Goal: Task Accomplishment & Management: Complete application form

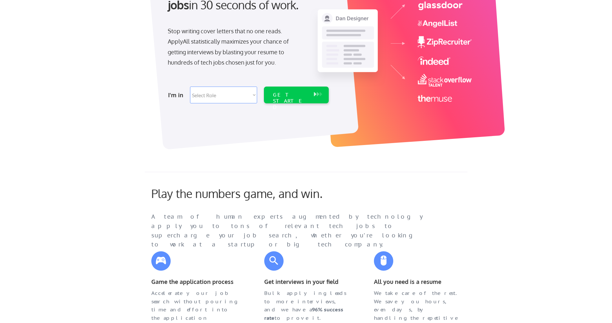
scroll to position [97, 0]
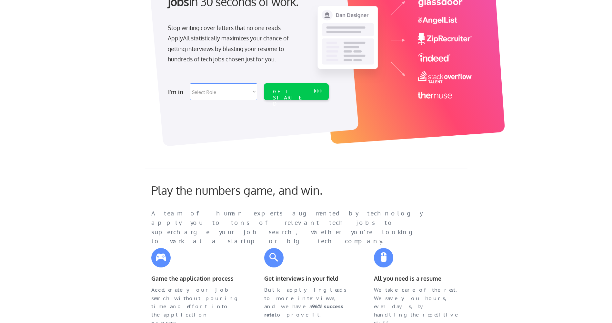
click at [235, 93] on select "Select Role Software Engineering Product Management Customer Success Sales UI/U…" at bounding box center [223, 91] width 67 height 17
select select ""technical_project_program_mgmt""
click at [190, 83] on select "Select Role Software Engineering Product Management Customer Success Sales UI/U…" at bounding box center [223, 91] width 67 height 17
select select ""technical_project_program_mgmt""
click at [287, 92] on div "GET STARTED" at bounding box center [290, 97] width 35 height 19
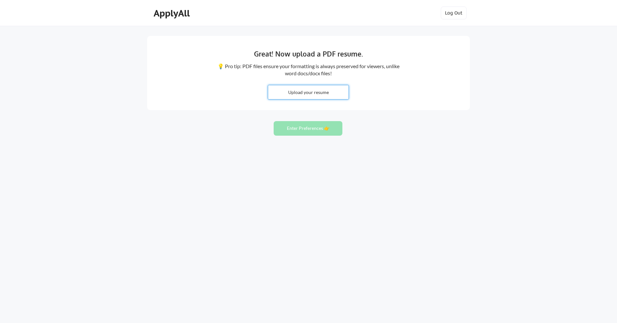
click at [303, 94] on input "file" at bounding box center [308, 92] width 80 height 14
type input "C:\fakepath\CV_Project_Manager_Myriam NYAME.pdf"
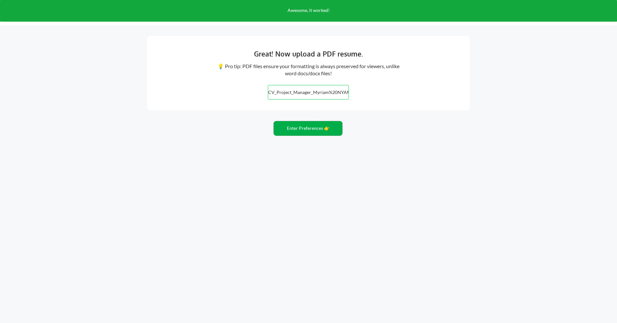
click at [307, 128] on button "Enter Preferences 👉" at bounding box center [308, 128] width 69 height 15
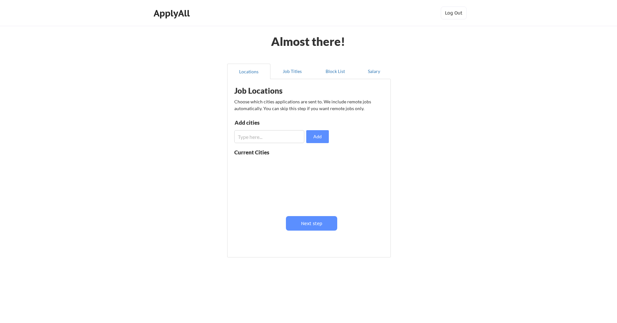
click at [252, 135] on input "input" at bounding box center [269, 136] width 70 height 13
type input "[GEOGRAPHIC_DATA]"
click at [317, 135] on button "Add" at bounding box center [317, 136] width 23 height 13
click at [260, 134] on input "input" at bounding box center [269, 136] width 70 height 13
drag, startPoint x: 257, startPoint y: 137, endPoint x: 219, endPoint y: 130, distance: 38.6
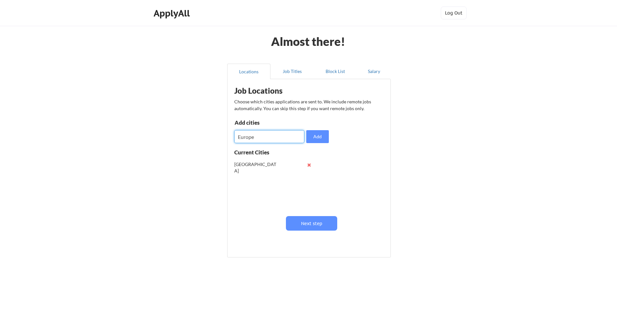
click at [219, 130] on div "Almost there! Locations Job Titles Block List Salary Job Locations Choose which…" at bounding box center [308, 161] width 617 height 323
type input "Paris"
click at [316, 135] on button "Add" at bounding box center [317, 136] width 23 height 13
click at [271, 134] on input "input" at bounding box center [269, 136] width 70 height 13
type input "Aix-en-Provence"
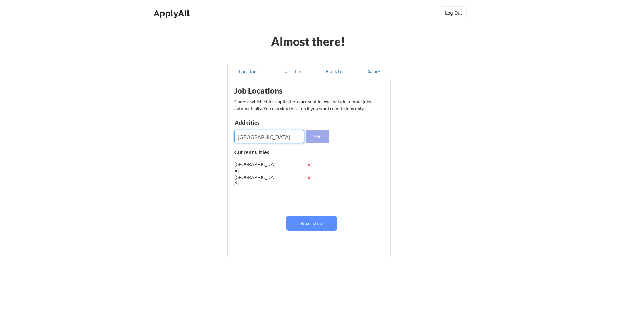
click at [314, 137] on button "Add" at bounding box center [317, 136] width 23 height 13
click at [270, 138] on input "input" at bounding box center [269, 136] width 70 height 13
click at [310, 165] on button at bounding box center [309, 164] width 5 height 5
click at [278, 139] on input "input" at bounding box center [269, 136] width 70 height 13
type input "France"
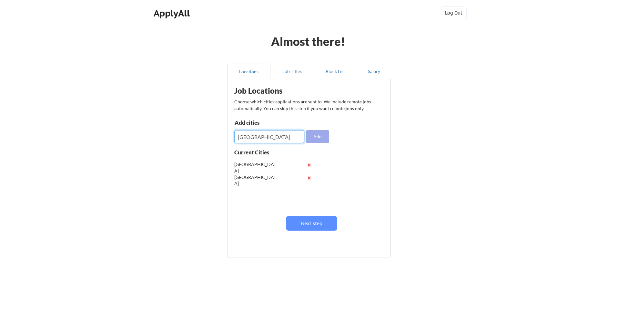
click at [323, 138] on button "Add" at bounding box center [317, 136] width 23 height 13
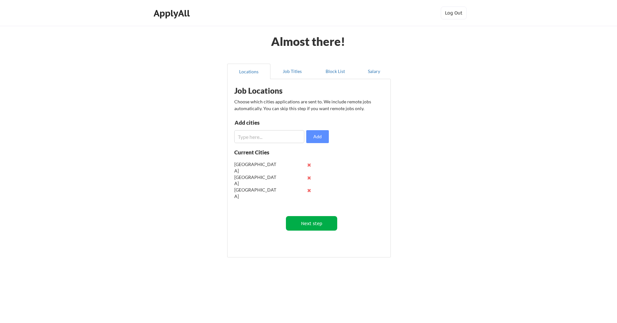
click at [318, 224] on button "Next step" at bounding box center [311, 223] width 51 height 15
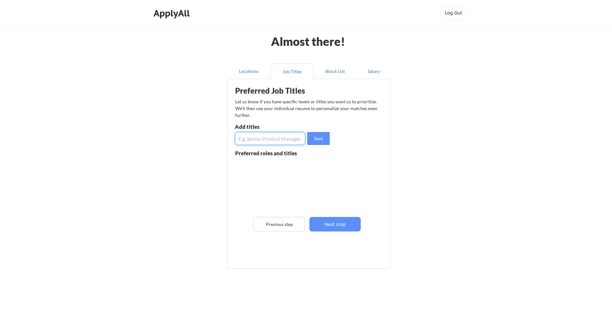
click at [255, 139] on input "input" at bounding box center [270, 138] width 70 height 13
type input "Project Manager"
click at [320, 137] on button "Save" at bounding box center [318, 138] width 23 height 13
click at [289, 140] on input "input" at bounding box center [270, 138] width 70 height 13
type input "COO"
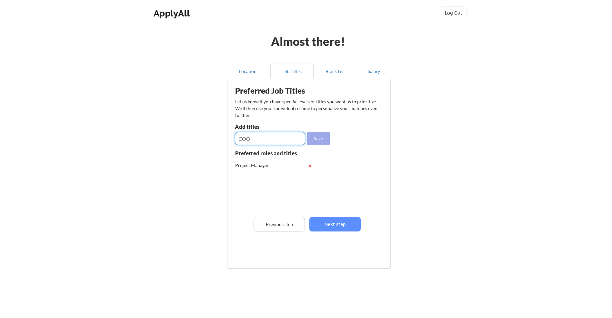
click at [316, 137] on button "Save" at bounding box center [318, 138] width 23 height 13
click at [285, 140] on input "input" at bounding box center [270, 138] width 70 height 13
click at [239, 138] on input "input" at bounding box center [270, 138] width 70 height 13
type input "Advisory Board Member"
click at [317, 139] on button "Save" at bounding box center [318, 138] width 23 height 13
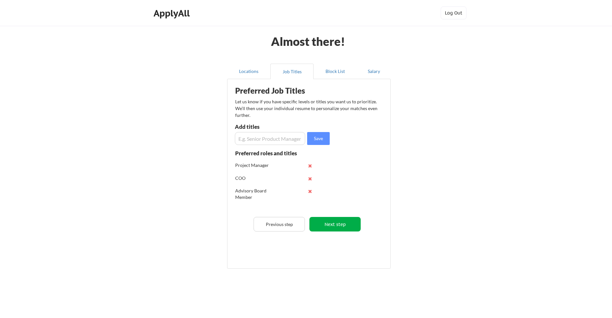
click at [340, 225] on button "Next step" at bounding box center [335, 224] width 51 height 15
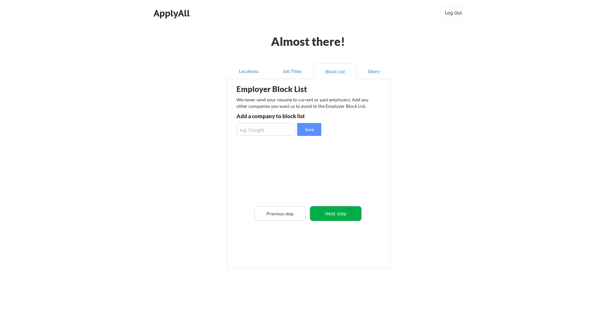
click at [345, 214] on button "Next step" at bounding box center [335, 213] width 51 height 15
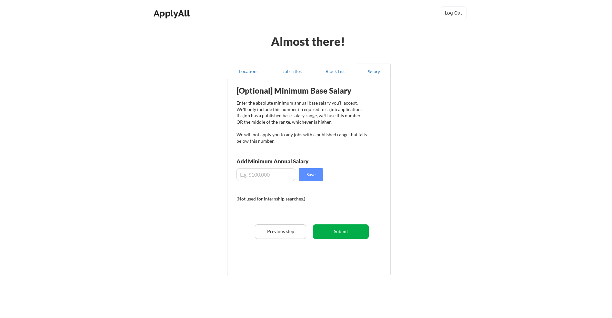
click at [340, 231] on button "Submit" at bounding box center [341, 231] width 56 height 15
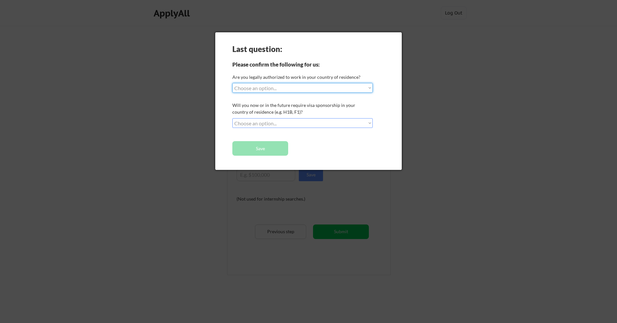
click at [293, 85] on select "Choose an option... Yes, I am a US Citizen Yes, I am a Canadian Citizen Yes, I …" at bounding box center [302, 88] width 140 height 10
select select ""no__i_am_not__yet__authorized""
click at [232, 83] on select "Choose an option... Yes, I am a US Citizen Yes, I am a Canadian Citizen Yes, I …" at bounding box center [302, 88] width 140 height 10
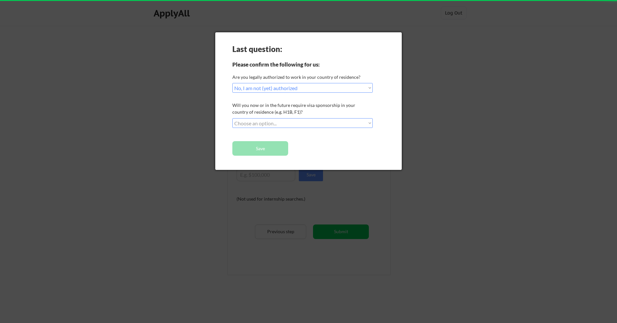
click at [298, 124] on select "Choose an option... No, I will not need sponsorship Yes, I will need sponsorship" at bounding box center [302, 123] width 140 height 10
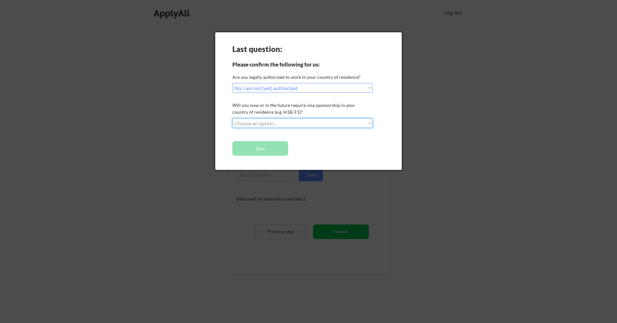
select select ""yes__i_will_need_sponsorship""
click at [232, 118] on select "Choose an option... No, I will not need sponsorship Yes, I will need sponsorship" at bounding box center [302, 123] width 140 height 10
click at [262, 146] on button "Save" at bounding box center [260, 148] width 56 height 15
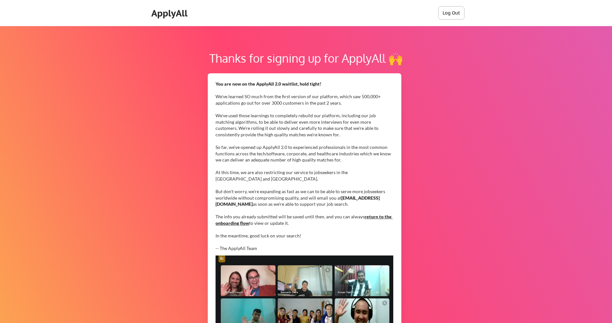
click at [447, 11] on button "Log Out" at bounding box center [452, 12] width 26 height 13
